Goal: Find specific page/section: Find specific page/section

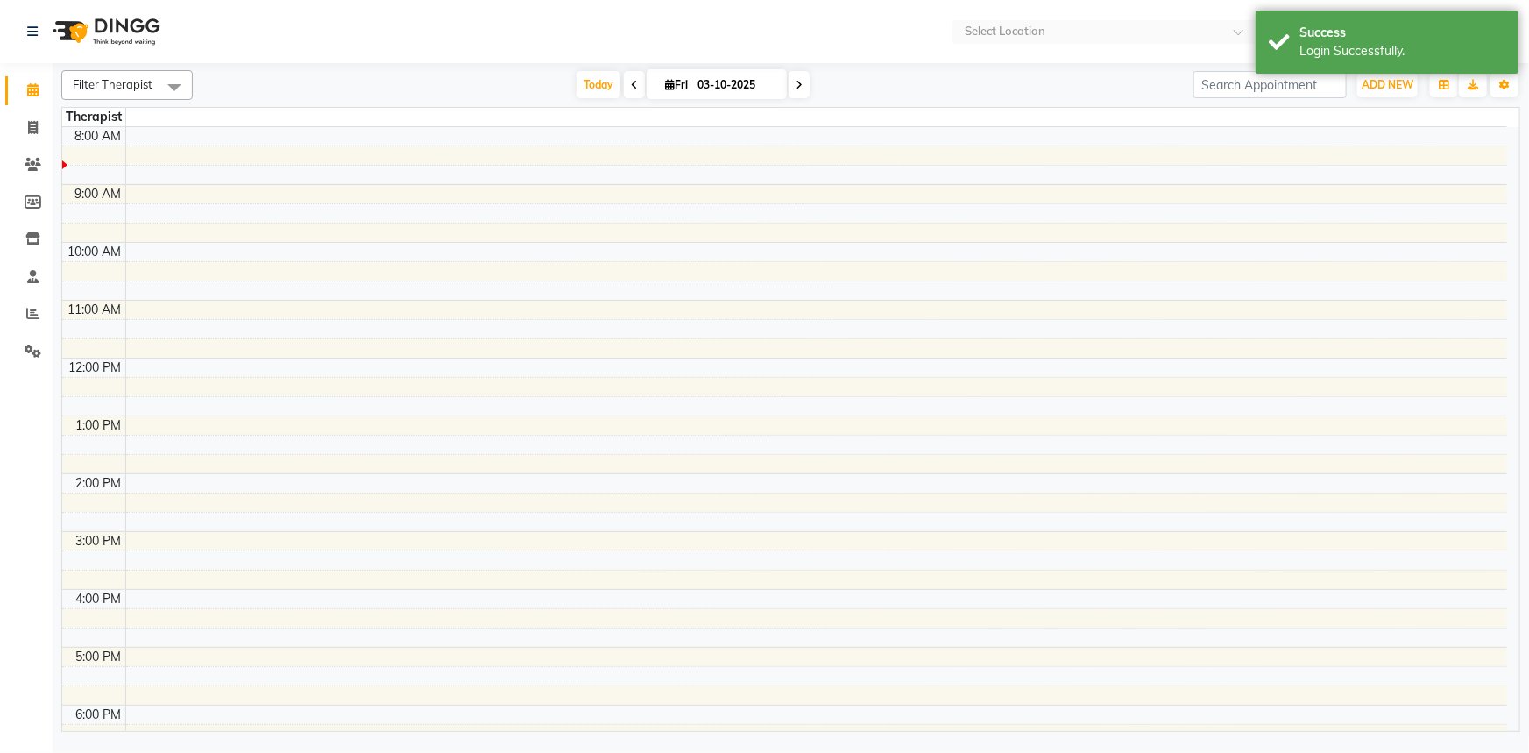
select select "en"
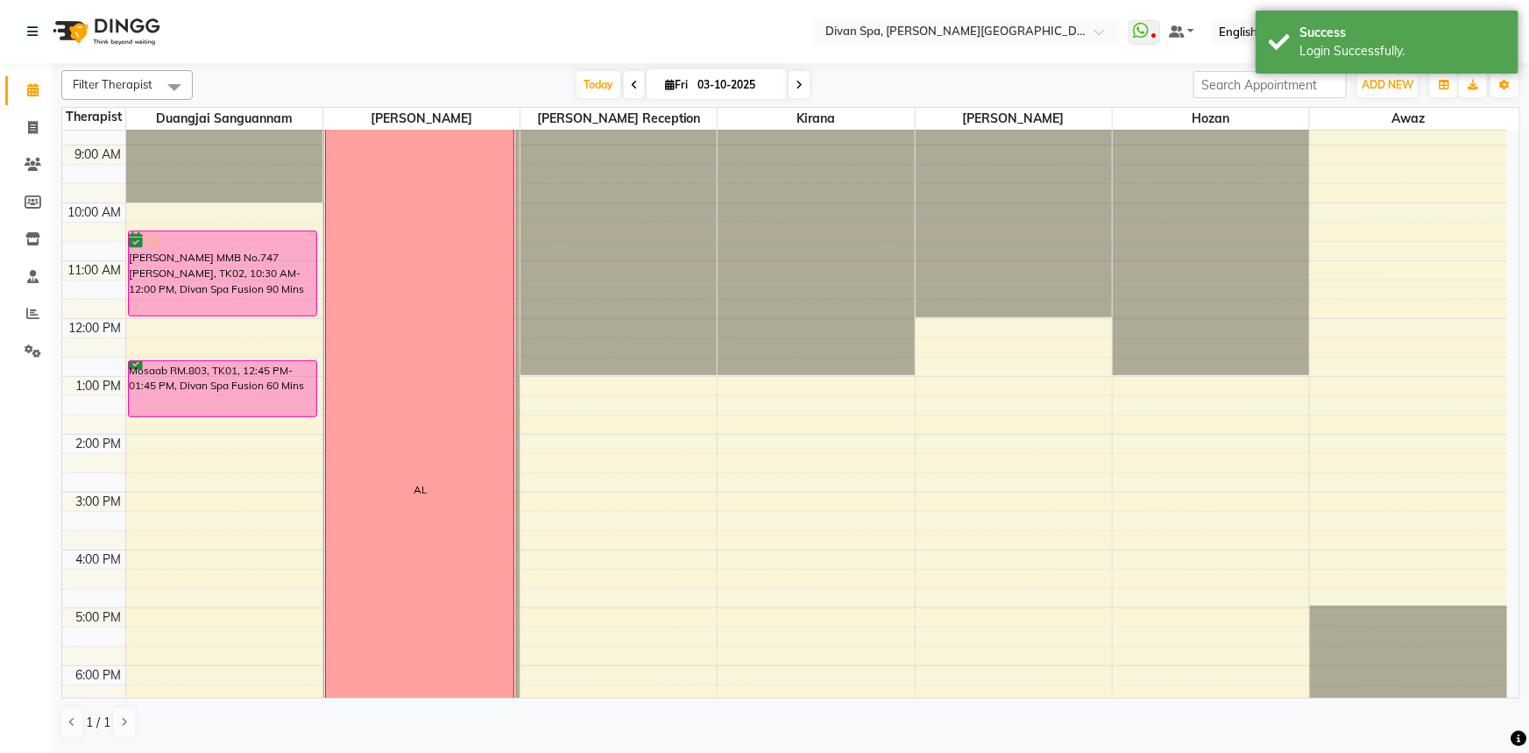
click at [631, 88] on icon at bounding box center [634, 85] width 7 height 11
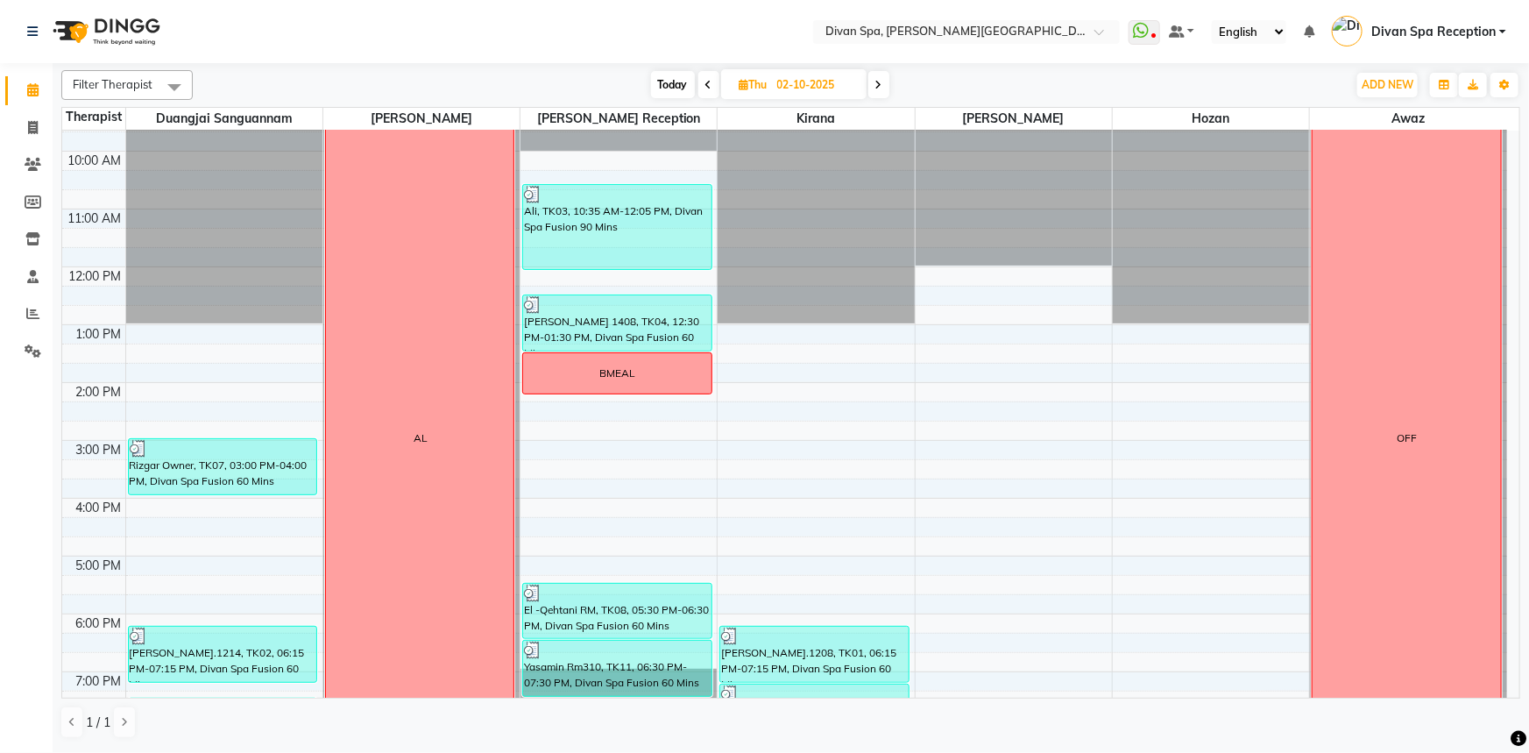
scroll to position [331, 0]
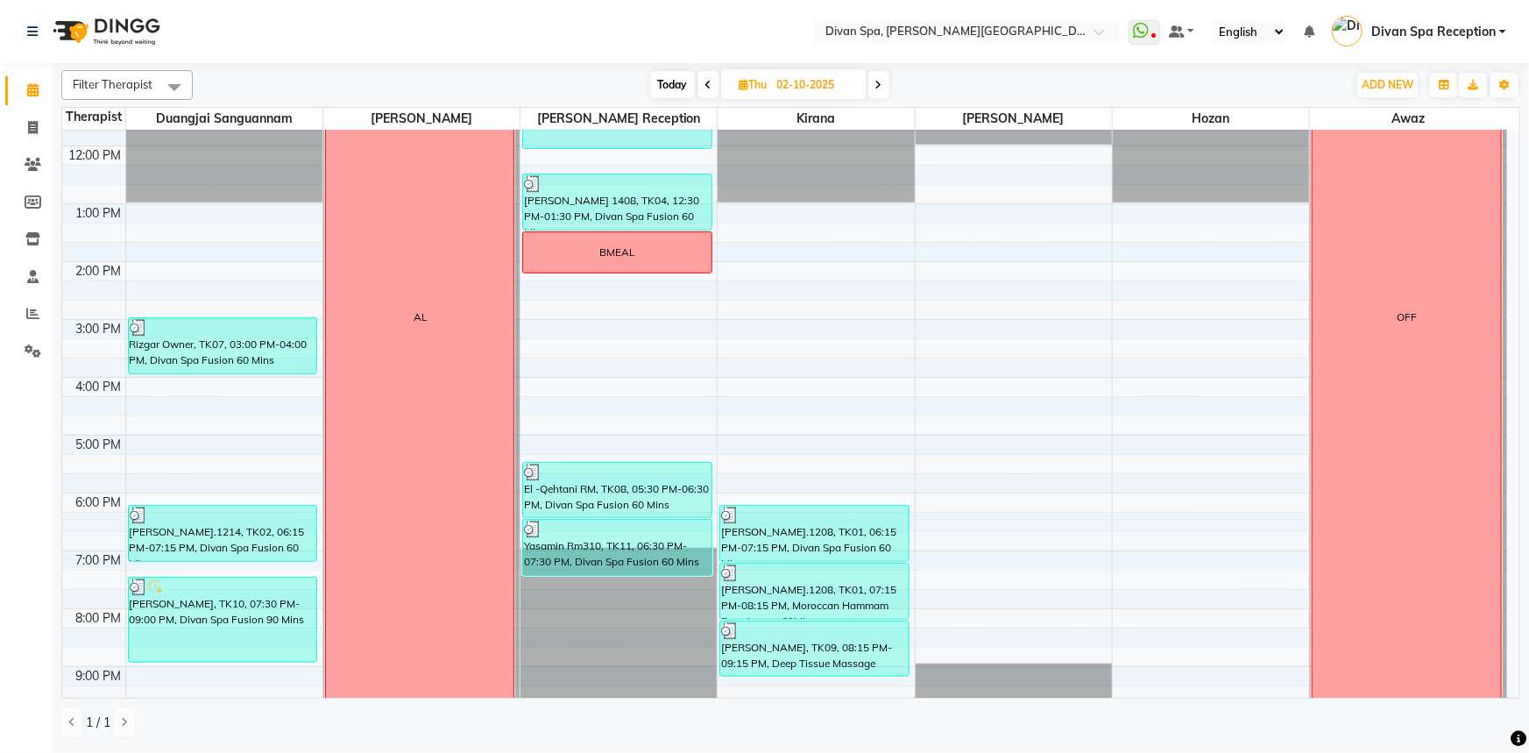
click at [707, 83] on icon at bounding box center [708, 85] width 7 height 11
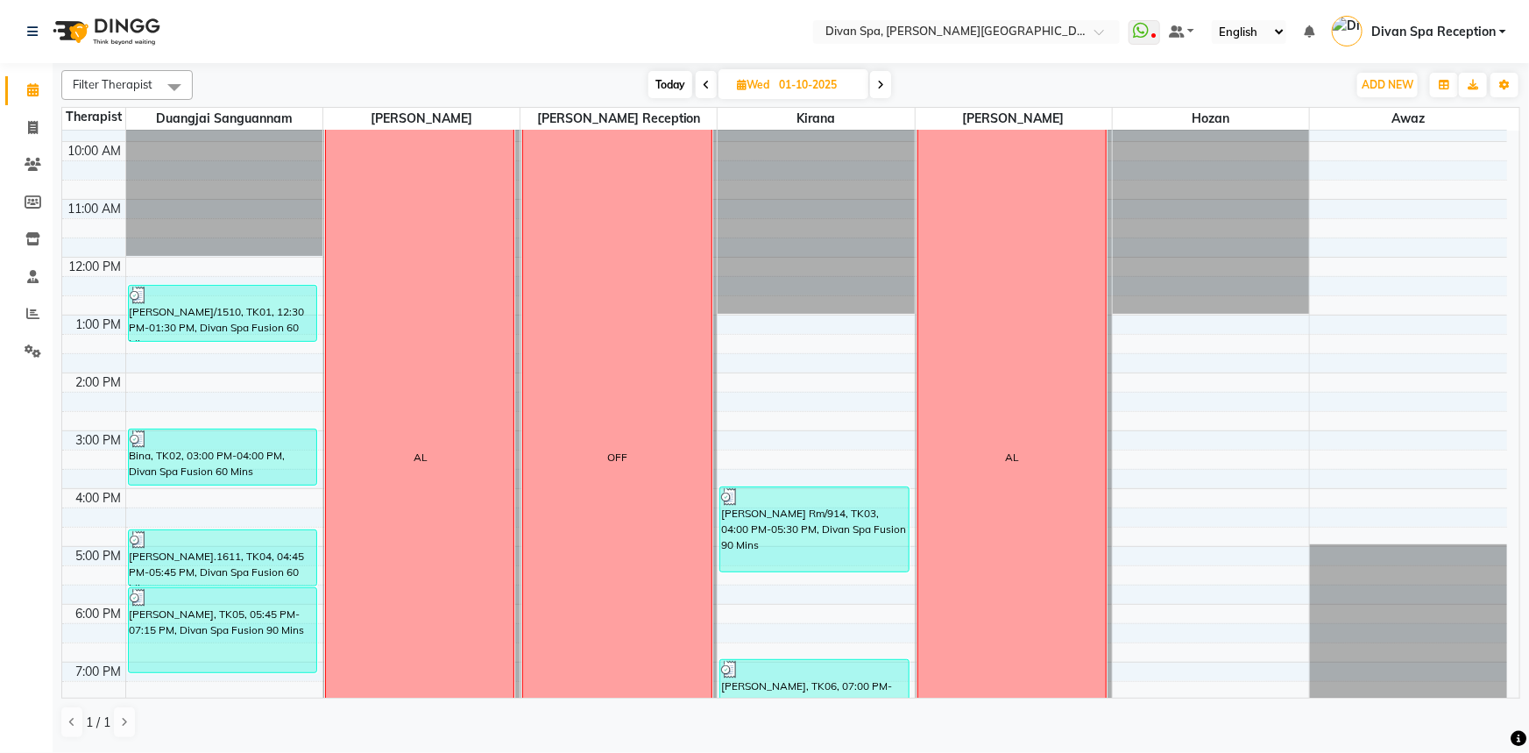
scroll to position [172, 0]
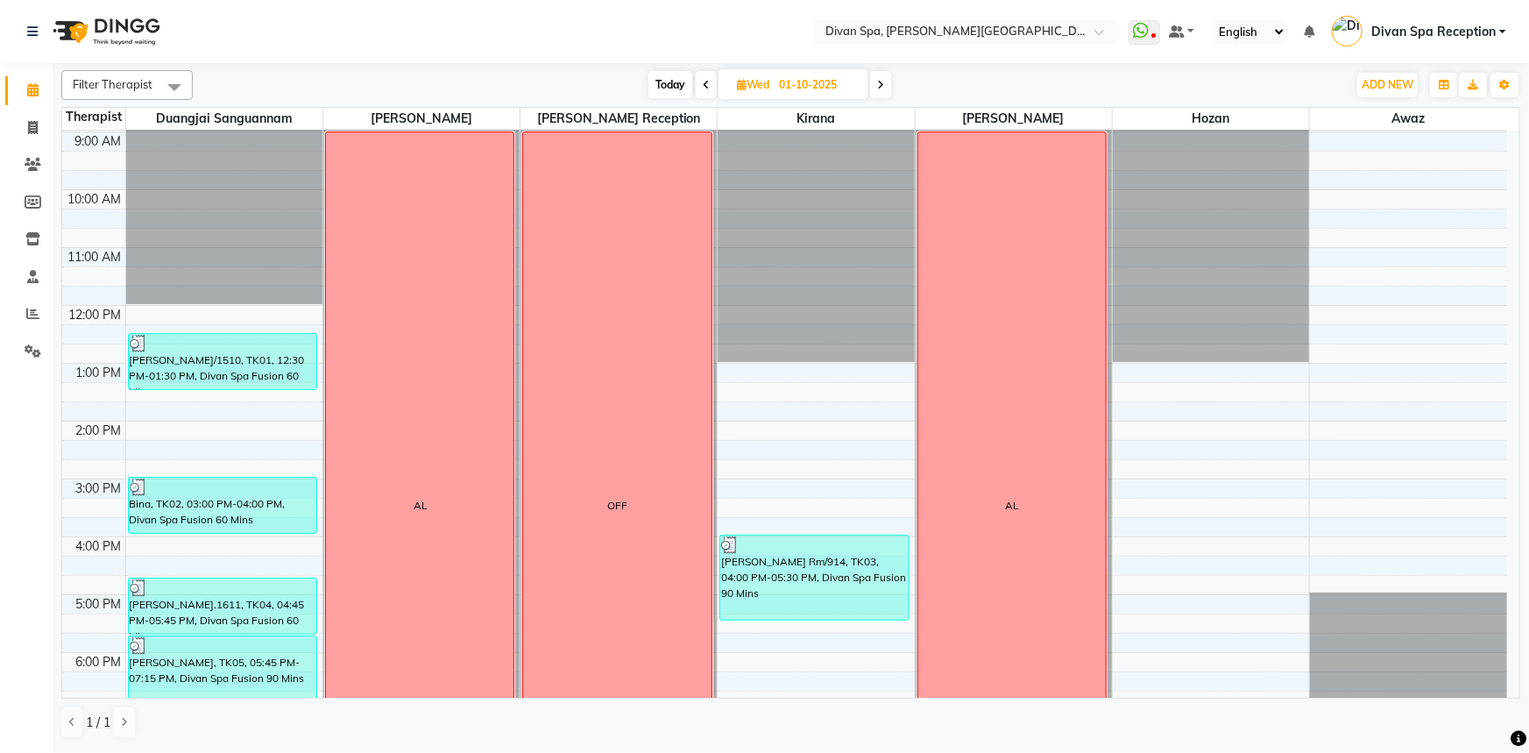
click at [876, 82] on span at bounding box center [880, 84] width 21 height 27
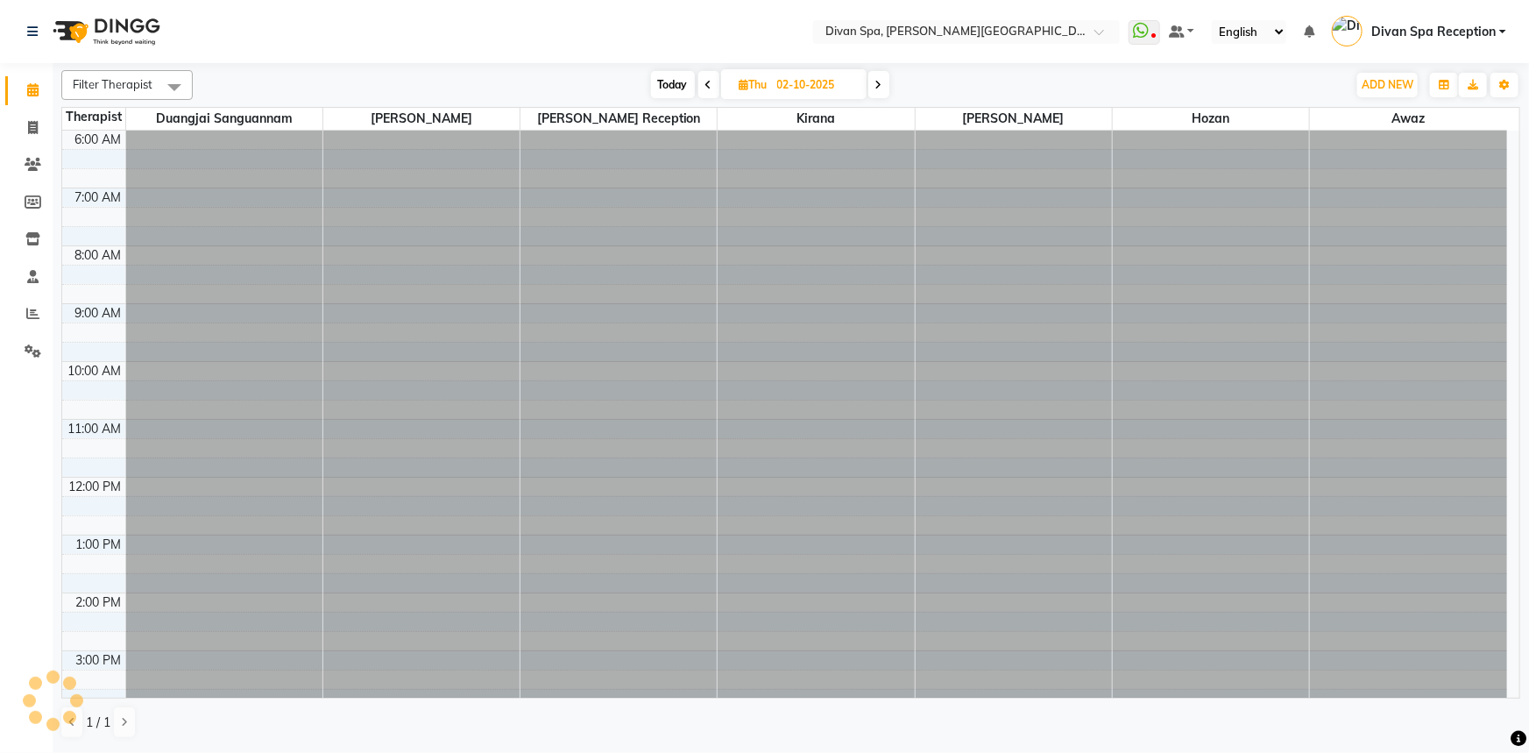
scroll to position [116, 0]
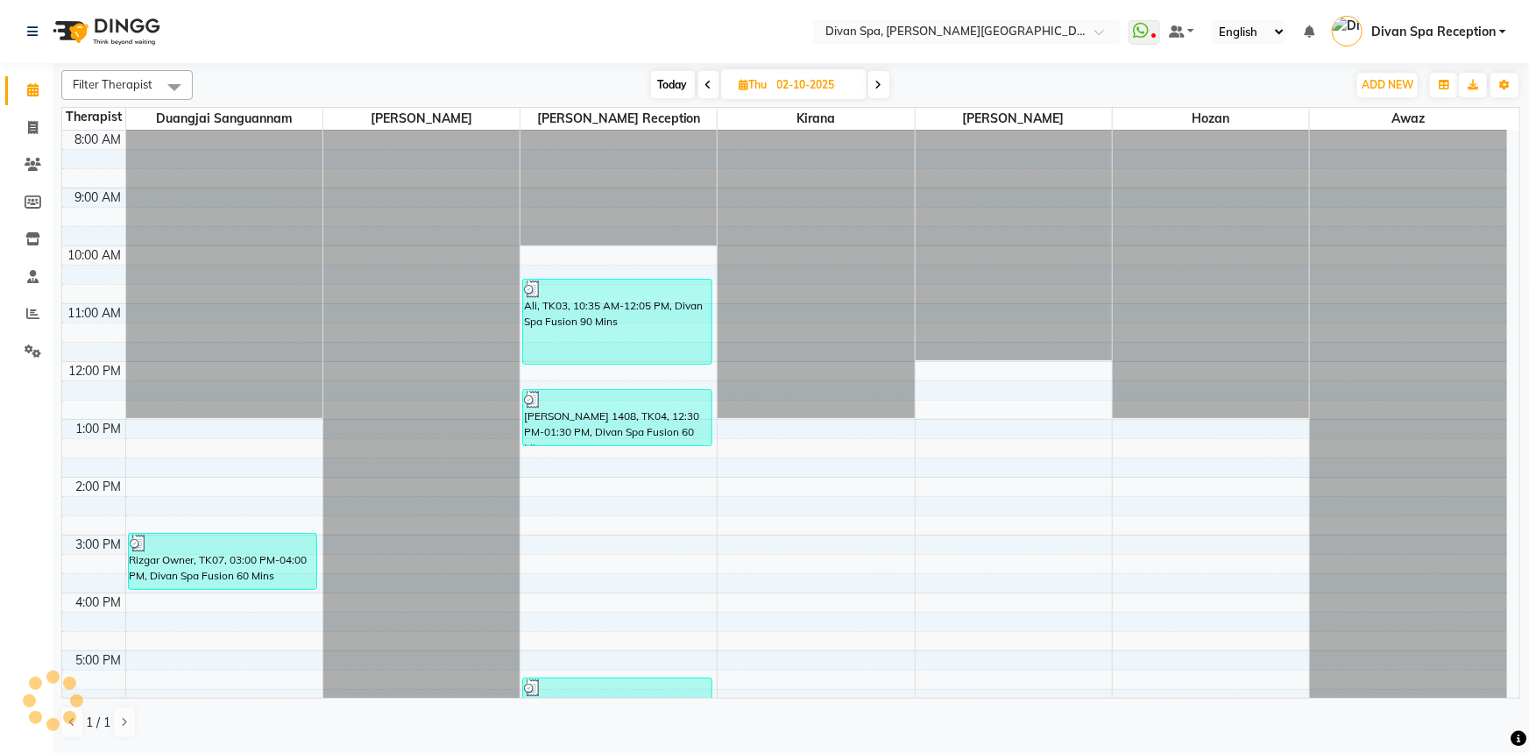
click at [876, 82] on icon at bounding box center [878, 85] width 7 height 11
type input "03-10-2025"
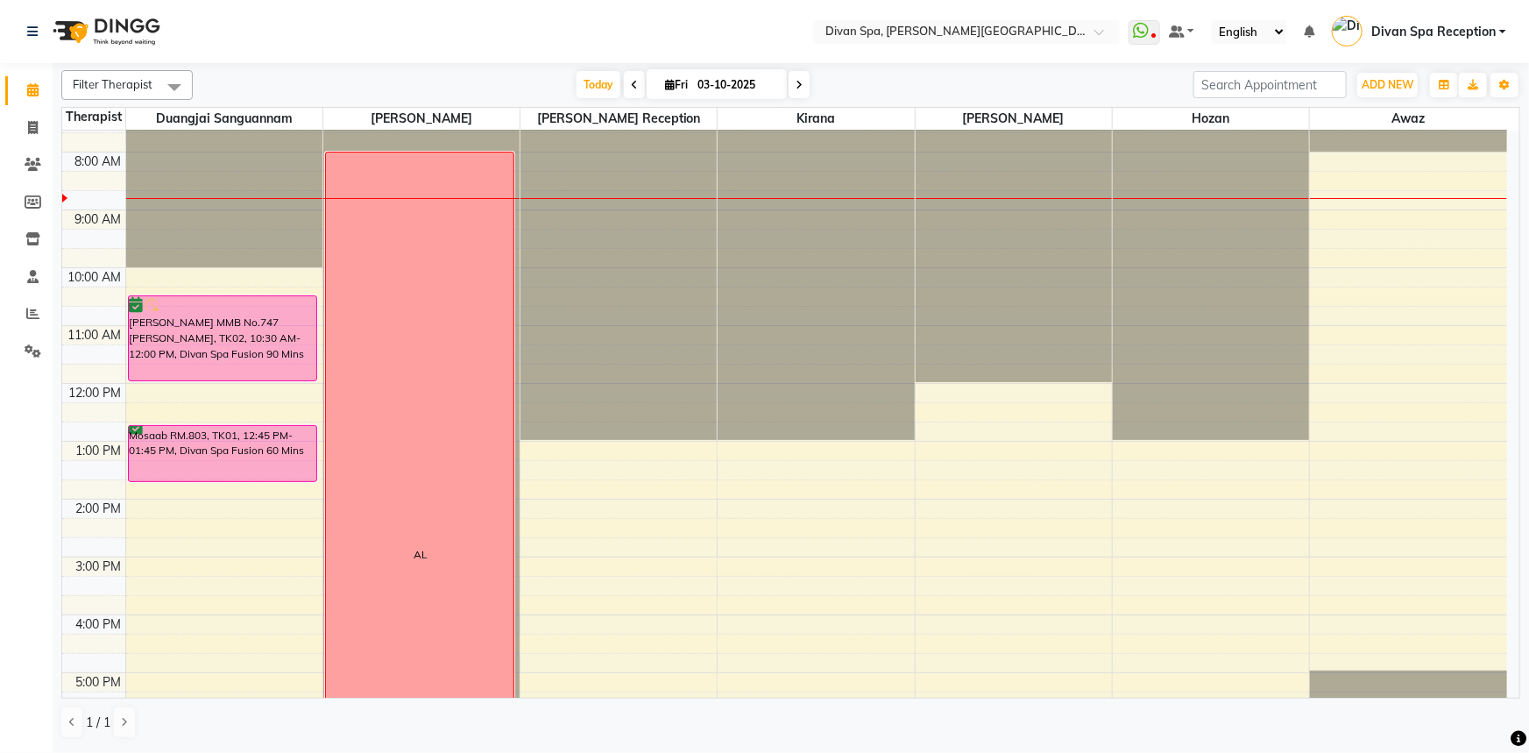
scroll to position [92, 0]
